Goal: Browse casually

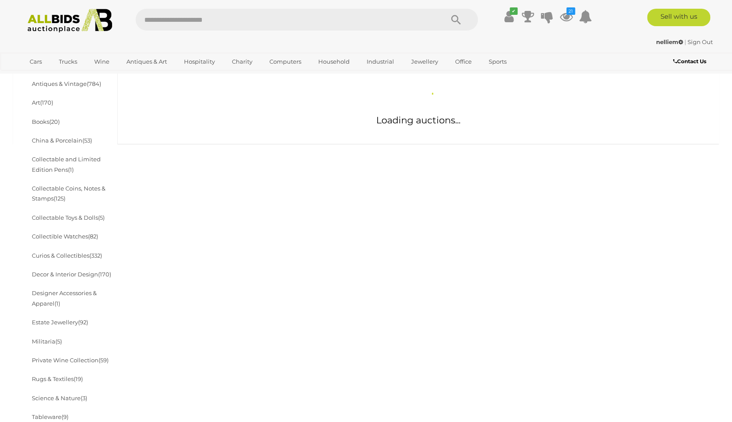
scroll to position [195, 0]
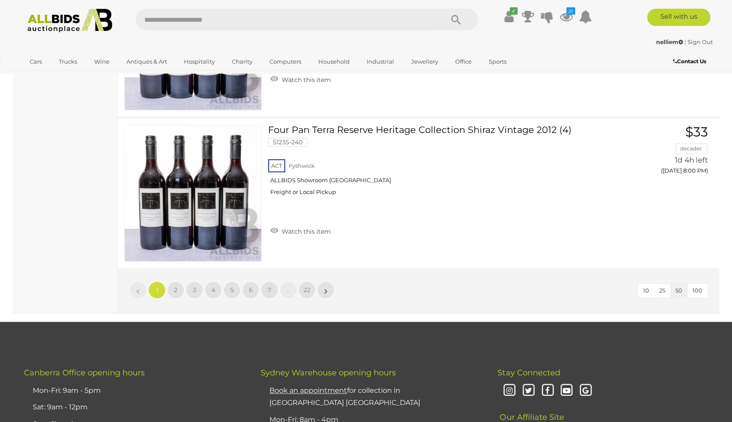
scroll to position [7483, 0]
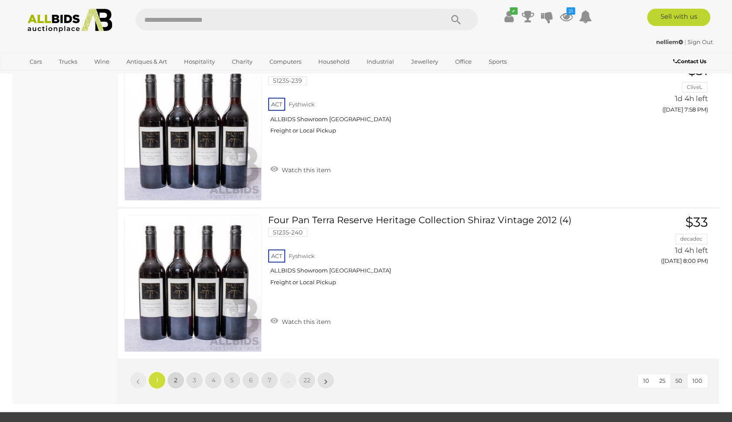
click at [178, 377] on link "2" at bounding box center [175, 380] width 17 height 17
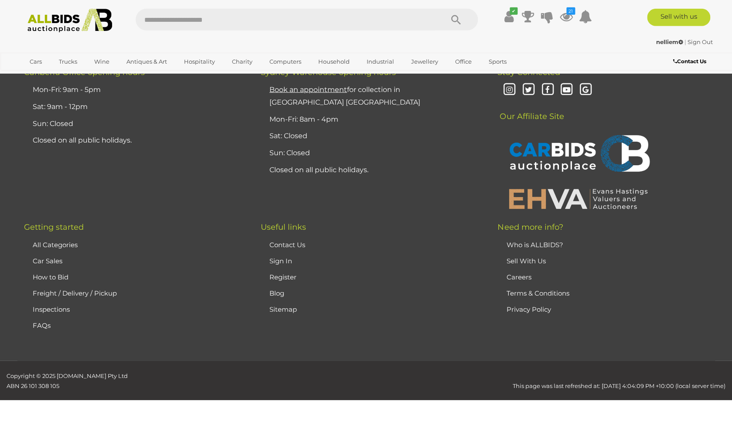
scroll to position [170, 0]
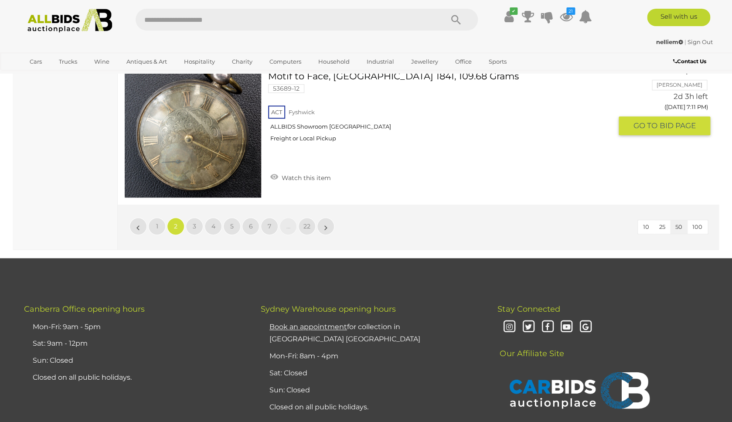
scroll to position [7642, 0]
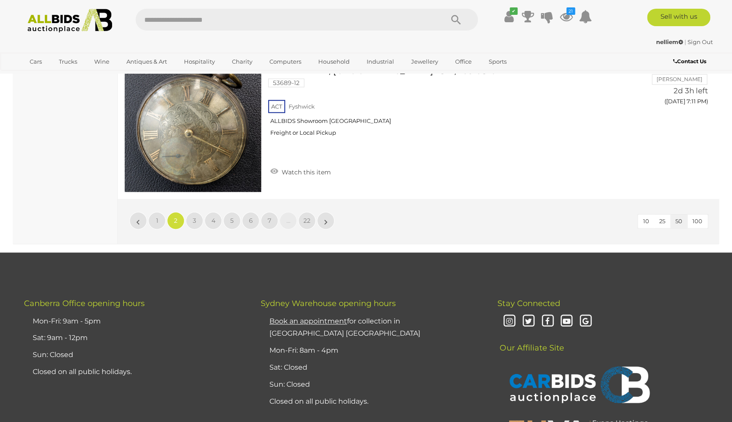
click at [327, 217] on li "»" at bounding box center [326, 220] width 17 height 17
click at [332, 215] on link "»" at bounding box center [325, 220] width 17 height 17
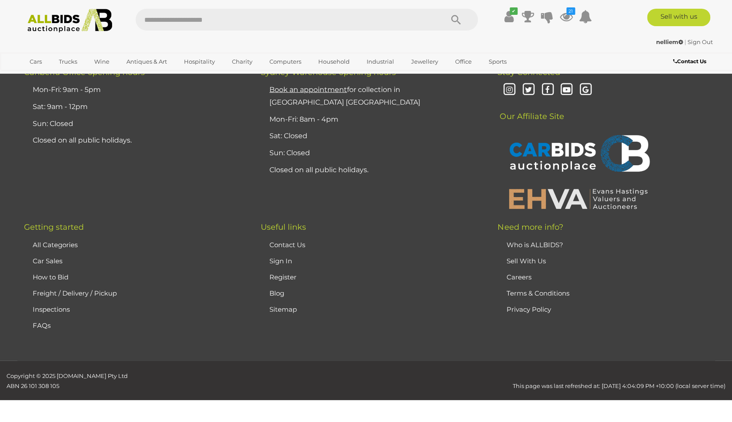
scroll to position [170, 0]
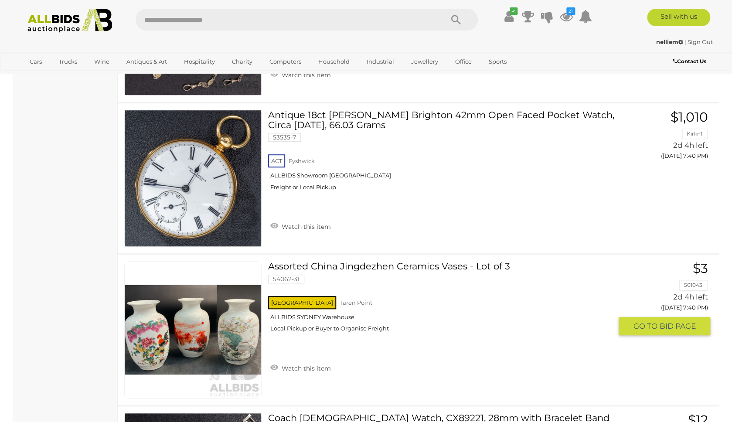
scroll to position [4540, 0]
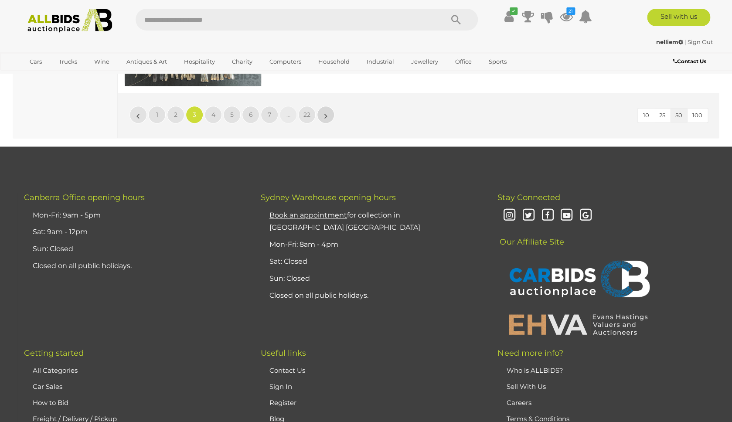
click at [329, 110] on link "»" at bounding box center [325, 114] width 17 height 17
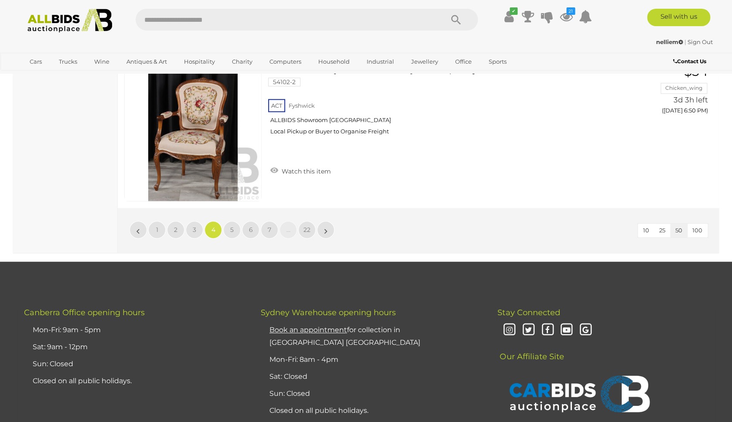
scroll to position [7651, 0]
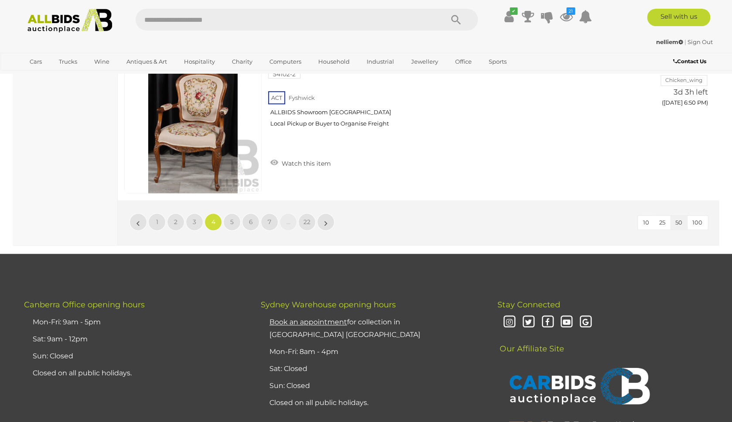
click at [326, 213] on li "»" at bounding box center [326, 221] width 17 height 17
click at [331, 213] on link "»" at bounding box center [325, 221] width 17 height 17
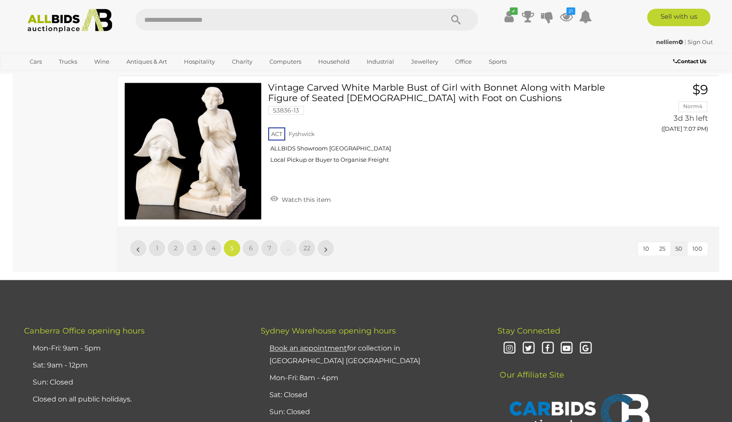
scroll to position [7626, 0]
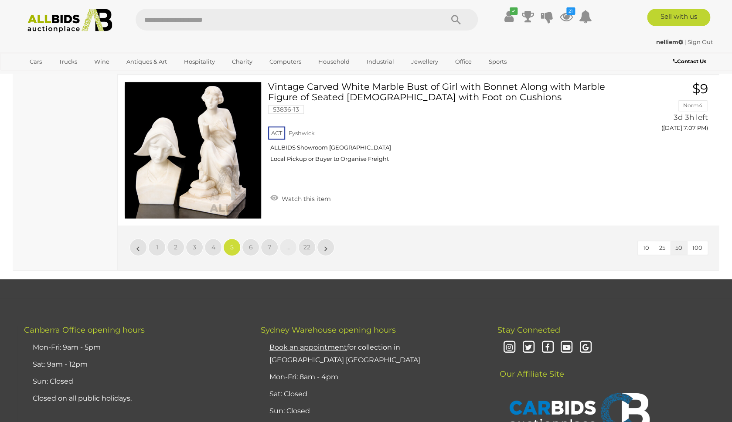
click at [326, 239] on li "»" at bounding box center [326, 247] width 17 height 17
click at [331, 239] on link "»" at bounding box center [325, 247] width 17 height 17
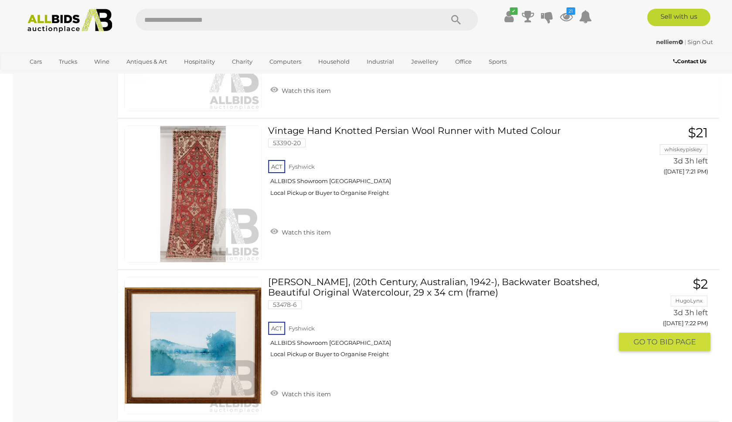
scroll to position [5745, 0]
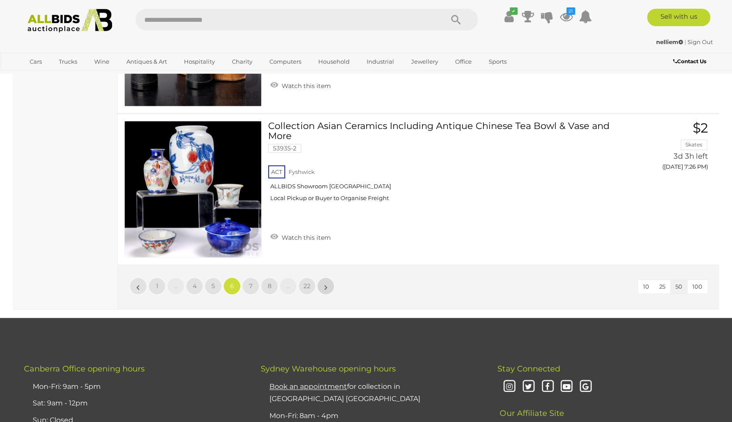
click at [331, 282] on link "»" at bounding box center [325, 285] width 17 height 17
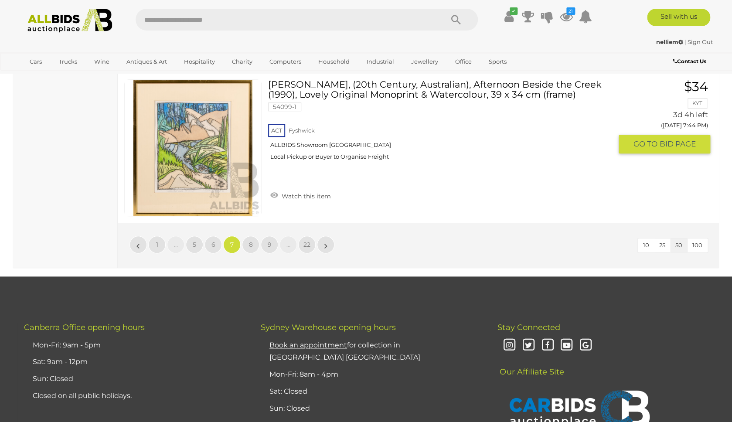
scroll to position [7628, 0]
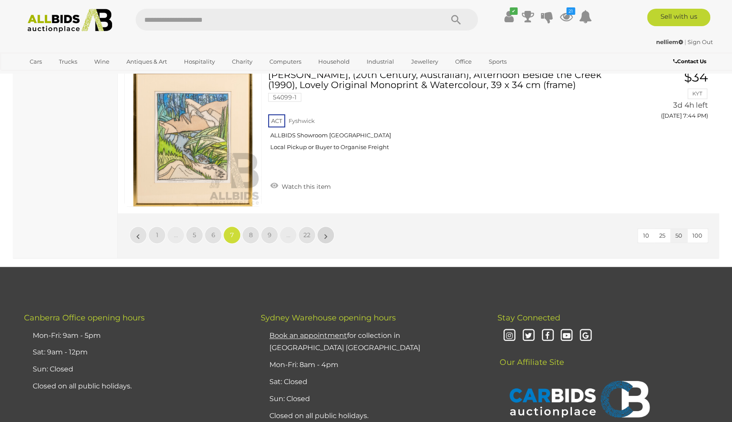
click at [330, 231] on link "»" at bounding box center [325, 234] width 17 height 17
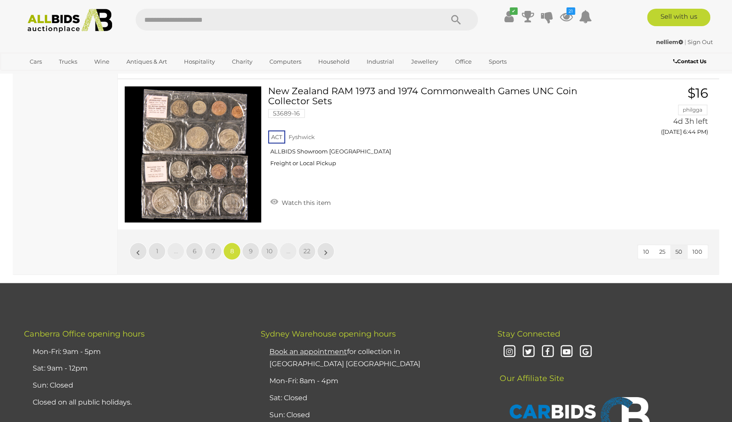
scroll to position [7614, 0]
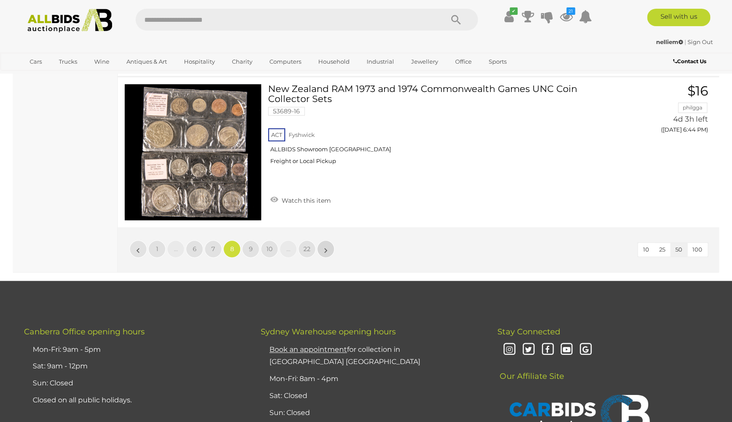
click at [329, 247] on link "»" at bounding box center [325, 248] width 17 height 17
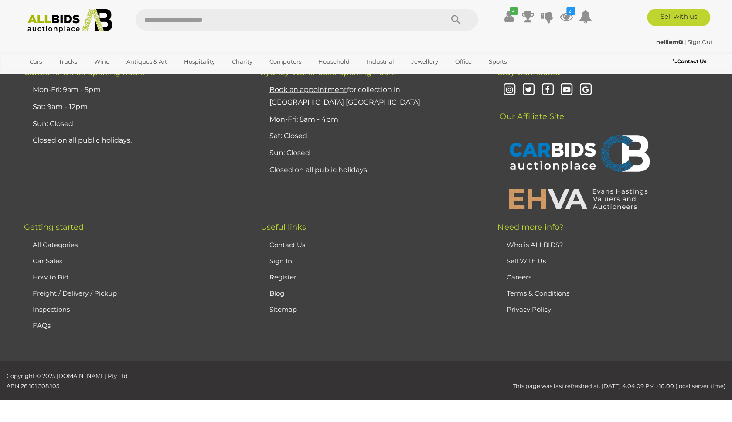
scroll to position [170, 0]
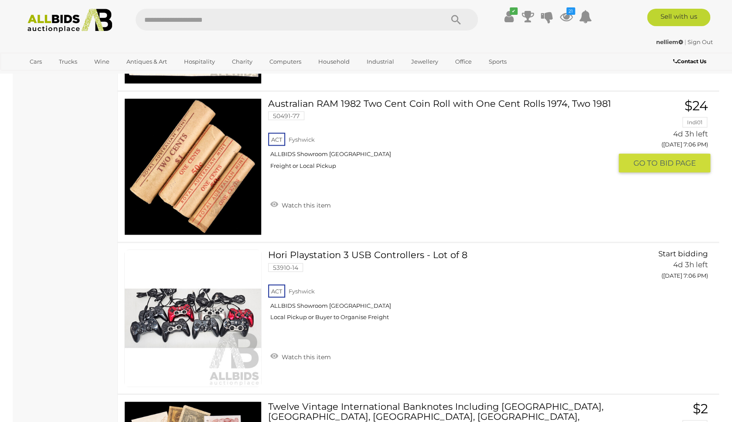
scroll to position [5032, 0]
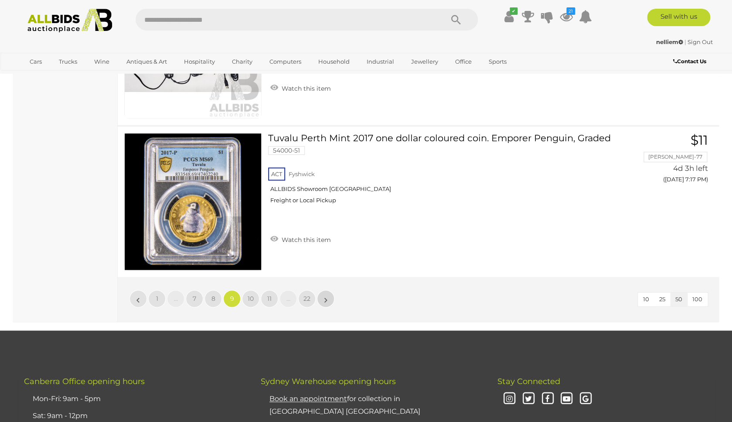
click at [324, 290] on link "»" at bounding box center [325, 298] width 17 height 17
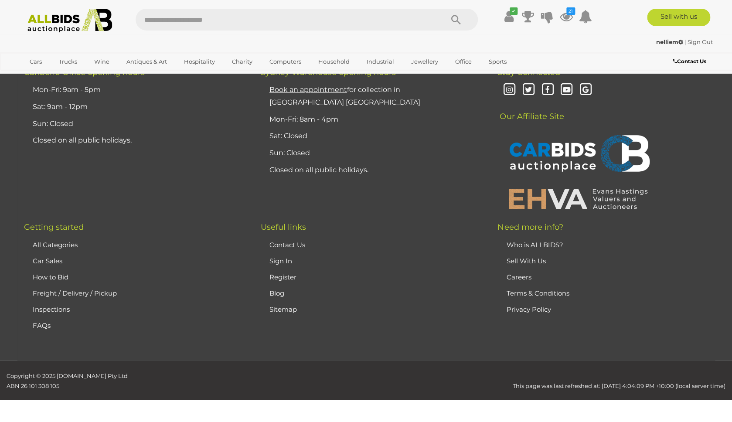
scroll to position [170, 0]
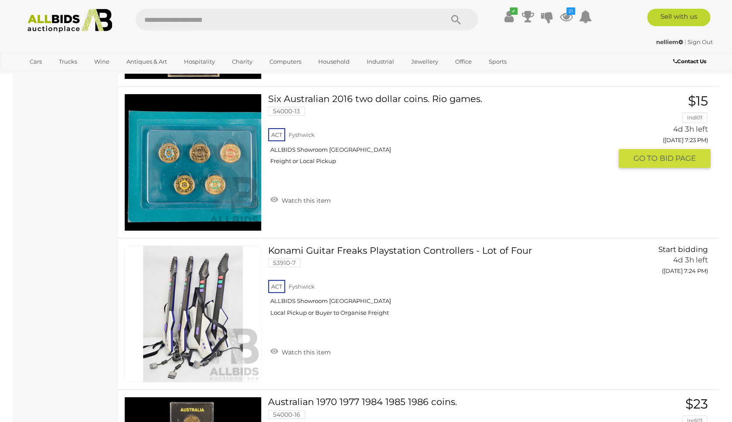
scroll to position [1421, 0]
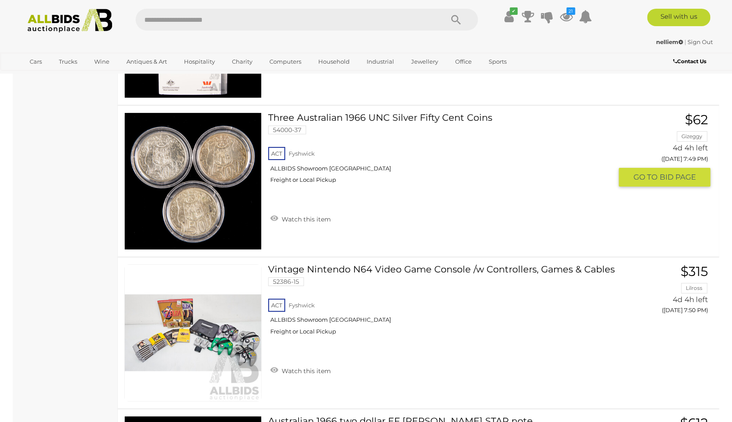
scroll to position [7303, 0]
